Goal: Transaction & Acquisition: Purchase product/service

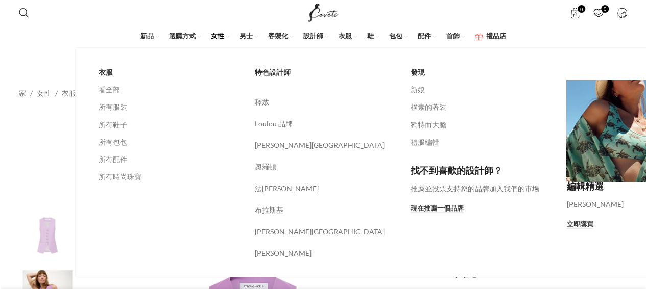
click at [219, 35] on font "女性" at bounding box center [217, 37] width 13 height 4
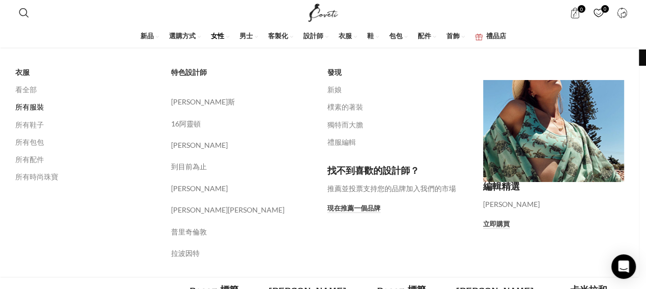
click at [28, 105] on font "所有服裝" at bounding box center [29, 107] width 29 height 9
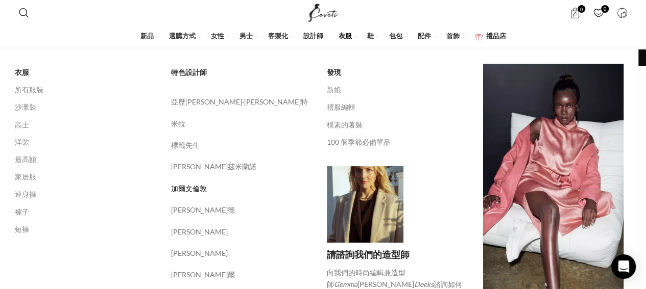
scroll to position [204, 0]
click at [34, 89] on font "所有服裝" at bounding box center [29, 89] width 29 height 9
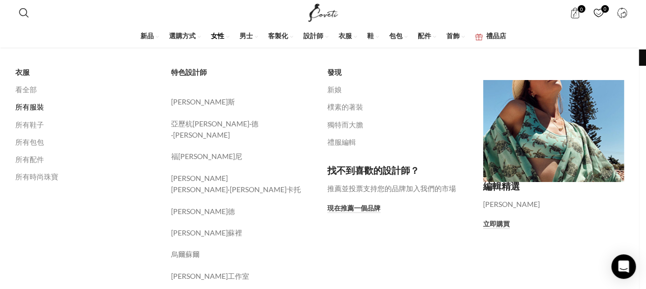
click at [40, 105] on font "所有服裝" at bounding box center [29, 107] width 29 height 9
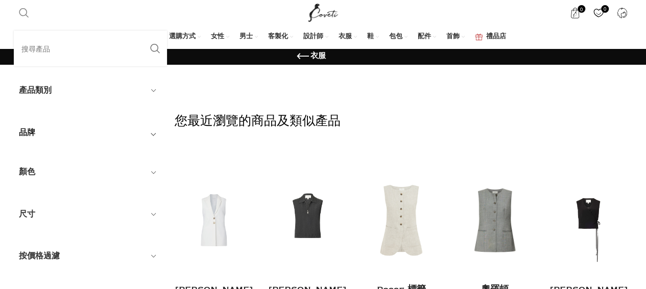
click at [38, 48] on input "搜尋" at bounding box center [90, 49] width 153 height 36
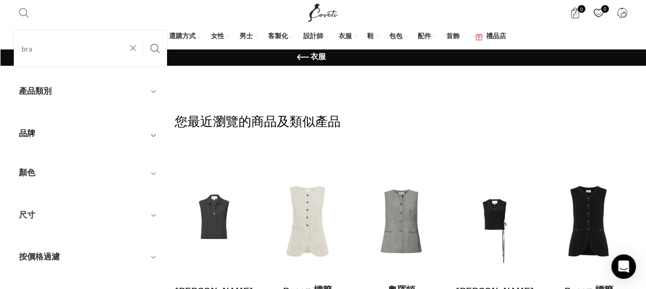
type input "bra"
click at [143, 31] on button "搜尋" at bounding box center [154, 49] width 23 height 36
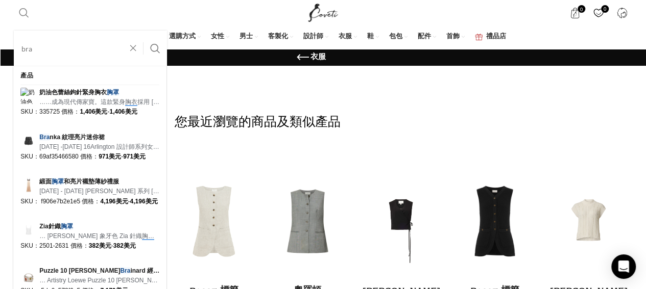
click at [56, 48] on input "bra" at bounding box center [90, 49] width 153 height 36
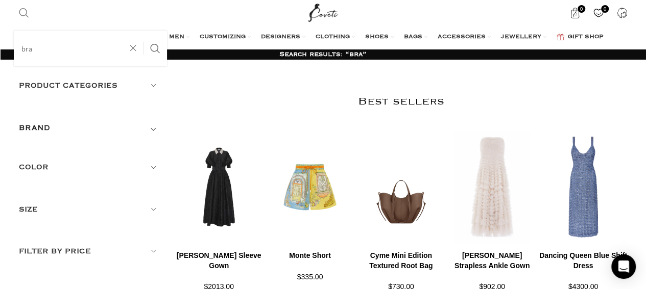
click at [35, 50] on input "bra" at bounding box center [90, 49] width 153 height 36
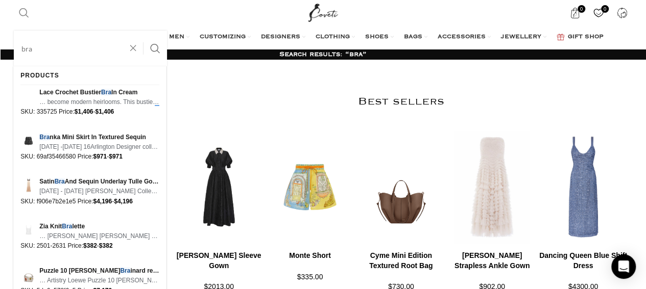
click at [143, 31] on button "Search" at bounding box center [154, 49] width 23 height 36
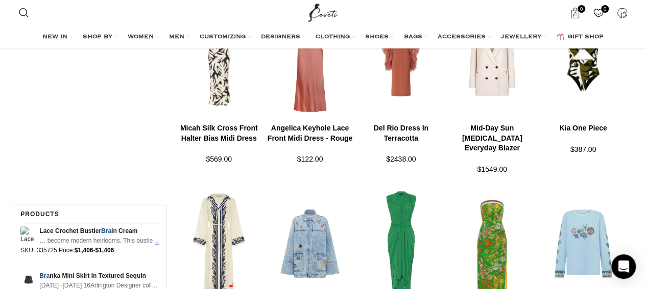
scroll to position [748, 0]
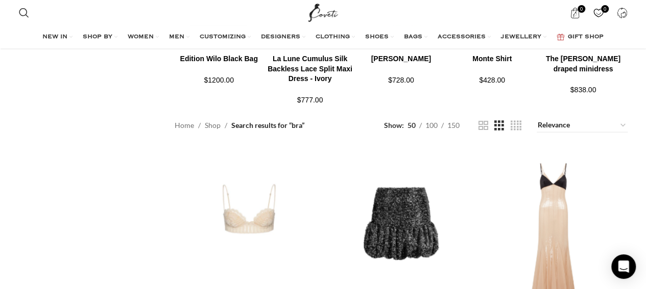
scroll to position [1293, 0]
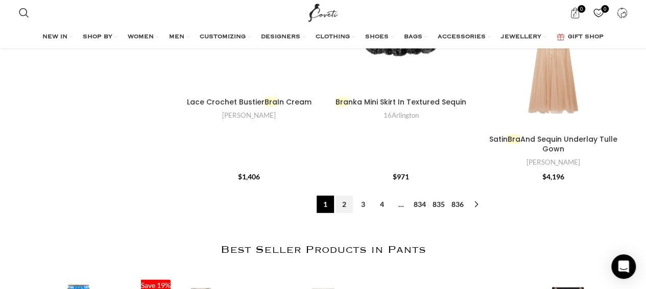
click at [345, 196] on link "2" at bounding box center [343, 204] width 17 height 17
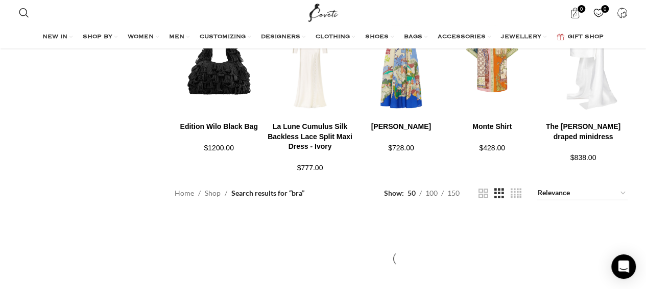
scroll to position [953, 0]
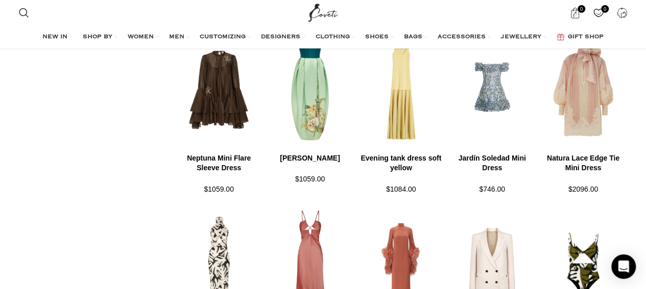
scroll to position [204, 0]
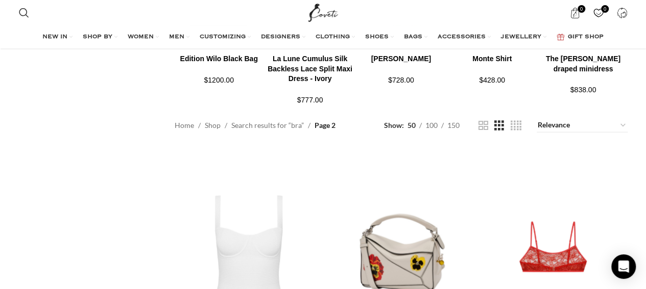
scroll to position [1157, 0]
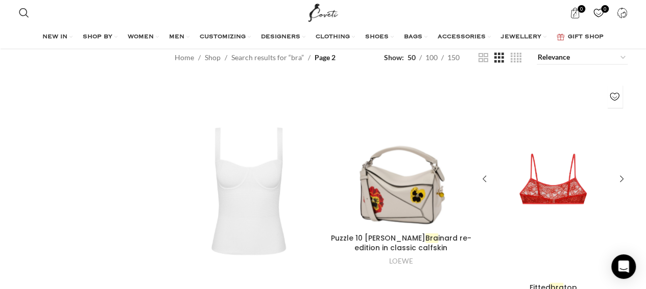
click at [559, 171] on div at bounding box center [571, 179] width 37 height 199
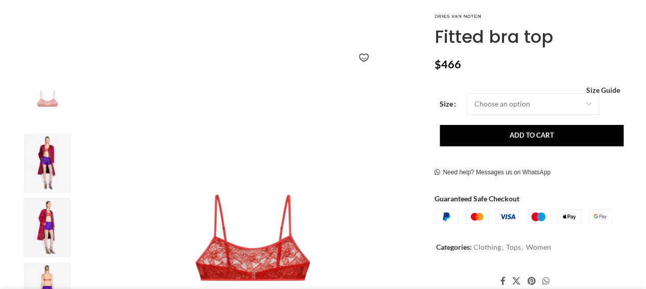
scroll to position [272, 0]
